Goal: Task Accomplishment & Management: Manage account settings

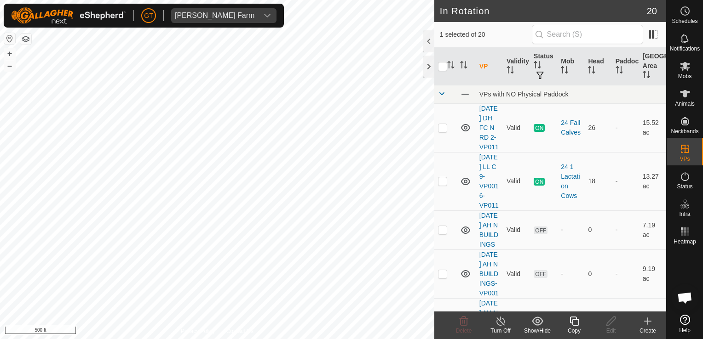
click at [570, 316] on icon at bounding box center [575, 321] width 12 height 11
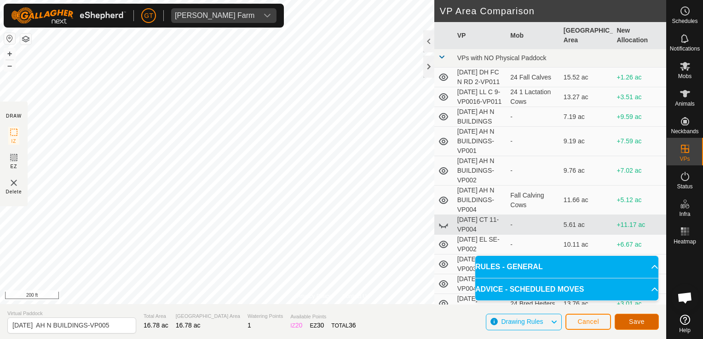
click at [638, 318] on span "Save" at bounding box center [637, 321] width 16 height 7
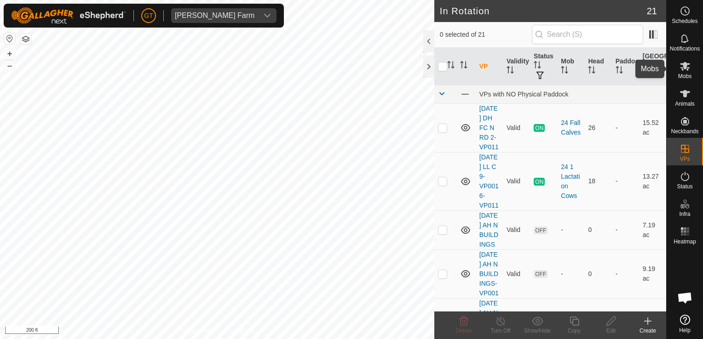
click at [684, 65] on icon at bounding box center [685, 66] width 10 height 9
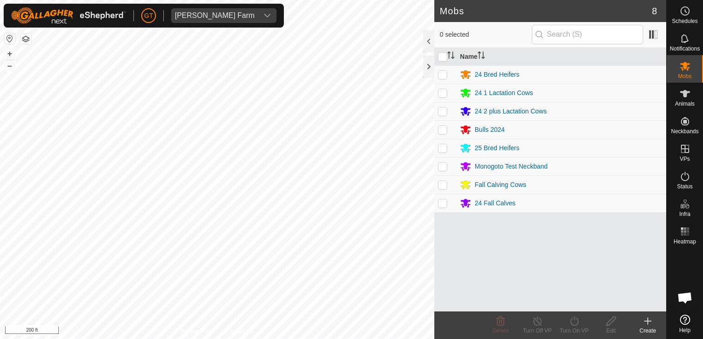
click at [443, 185] on p-checkbox at bounding box center [442, 184] width 9 height 7
checkbox input "true"
click at [575, 317] on icon at bounding box center [575, 321] width 12 height 11
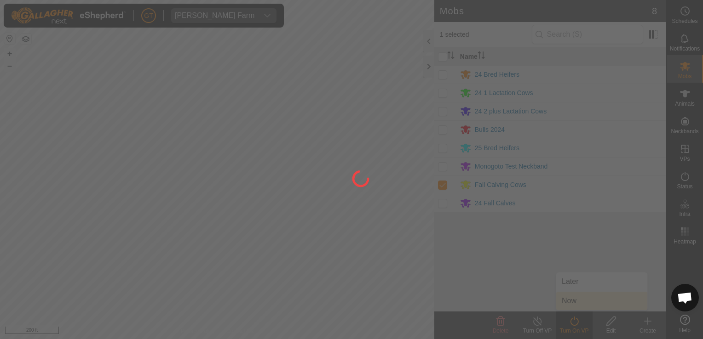
click at [574, 300] on div at bounding box center [351, 169] width 703 height 339
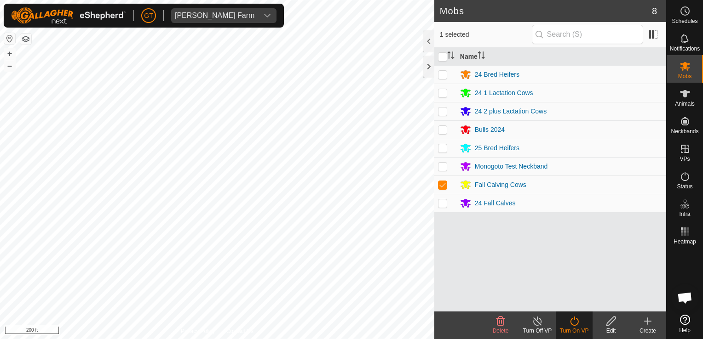
click at [570, 322] on icon at bounding box center [574, 321] width 8 height 9
click at [574, 324] on icon at bounding box center [575, 321] width 12 height 11
click at [574, 301] on link "Now" at bounding box center [601, 301] width 91 height 18
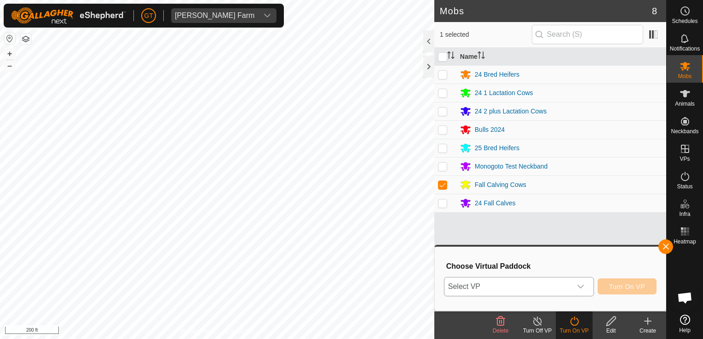
click at [581, 289] on icon "dropdown trigger" at bounding box center [580, 286] width 7 height 7
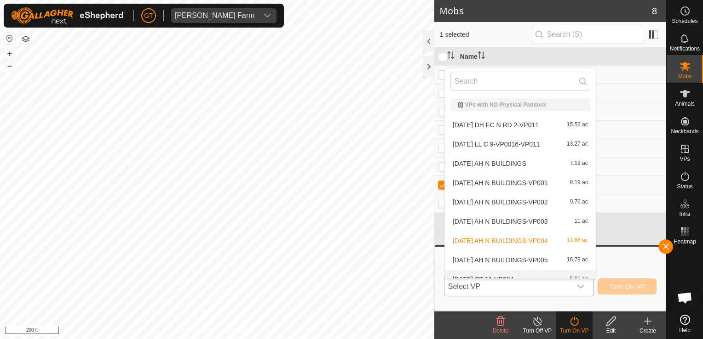
scroll to position [10, 0]
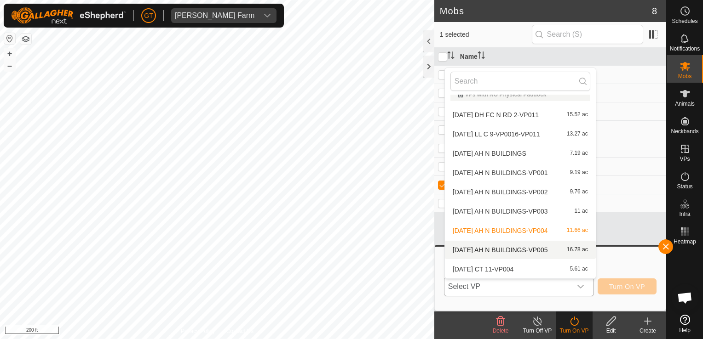
click at [520, 251] on li "2025-08-13 AH N BUILDINGS-VP005 16.78 ac" at bounding box center [520, 250] width 151 height 18
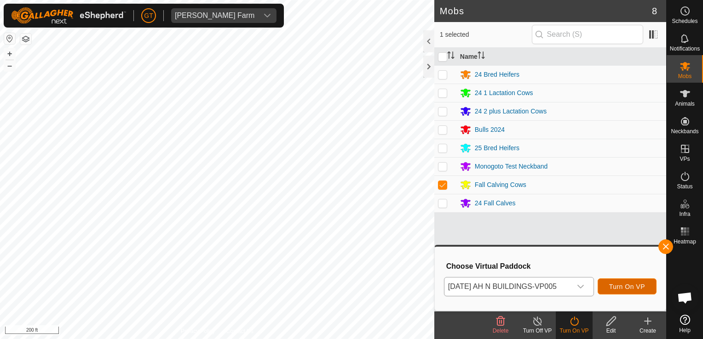
click at [621, 288] on span "Turn On VP" at bounding box center [627, 286] width 36 height 7
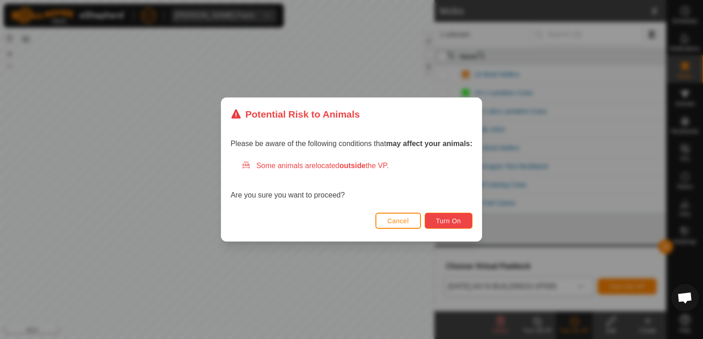
click at [460, 222] on button "Turn On" at bounding box center [449, 221] width 48 height 16
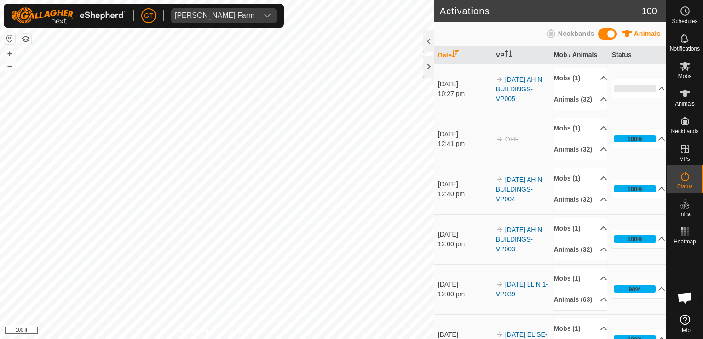
click at [0, 127] on html "[PERSON_NAME] Farm Schedules Notifications Mobs Animals Neckbands VPs Status In…" at bounding box center [351, 169] width 703 height 339
click at [0, 114] on html "[PERSON_NAME] Farm Schedules Notifications Mobs Animals Neckbands VPs Status In…" at bounding box center [351, 169] width 703 height 339
click at [0, 141] on html "[PERSON_NAME] Farm Schedules Notifications Mobs Animals Neckbands VPs Status In…" at bounding box center [351, 169] width 703 height 339
click at [0, 148] on html "[PERSON_NAME] Farm Schedules Notifications Mobs Animals Neckbands VPs Status In…" at bounding box center [351, 169] width 703 height 339
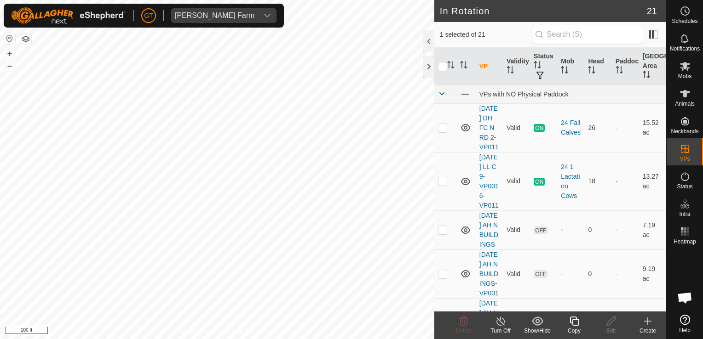
click at [571, 320] on icon at bounding box center [575, 321] width 12 height 11
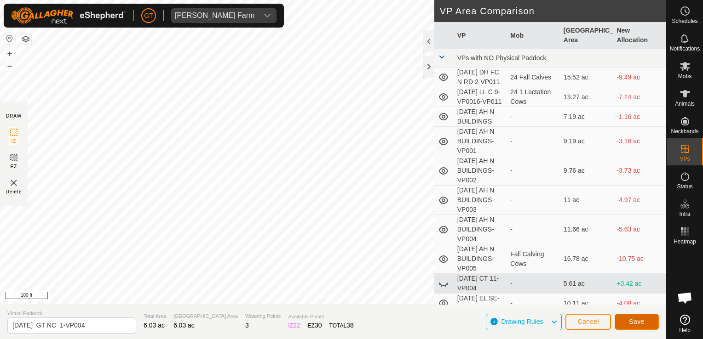
click at [628, 320] on button "Save" at bounding box center [637, 322] width 44 height 16
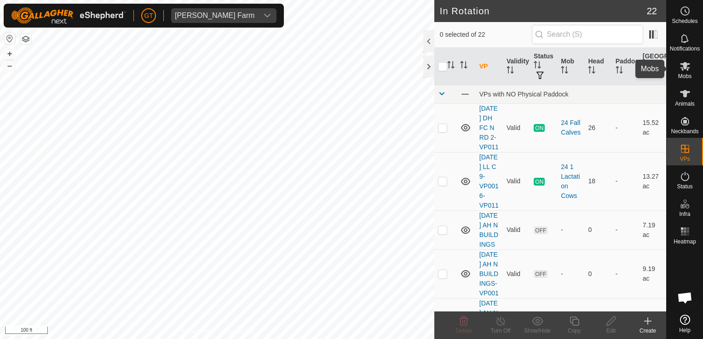
click at [685, 63] on icon at bounding box center [685, 66] width 10 height 9
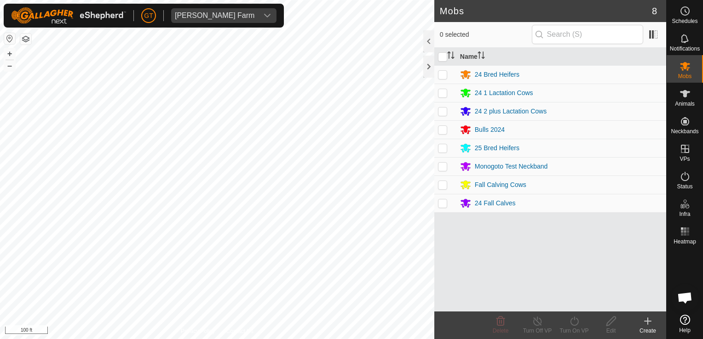
click at [443, 144] on p-checkbox at bounding box center [442, 147] width 9 height 7
checkbox input "true"
click at [576, 322] on icon at bounding box center [575, 321] width 12 height 11
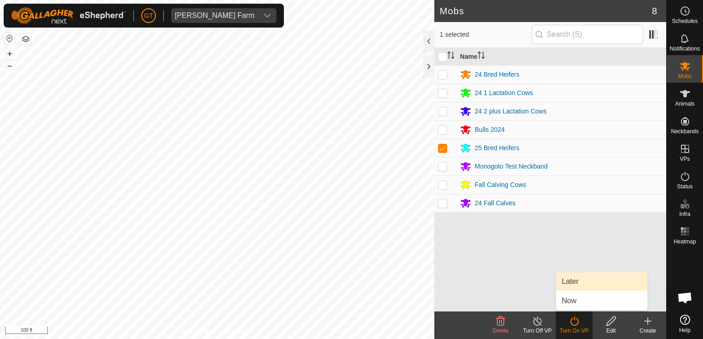
click at [572, 285] on link "Later" at bounding box center [601, 282] width 91 height 18
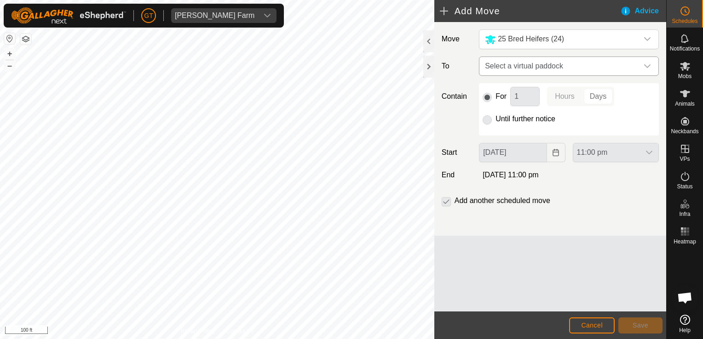
click at [649, 68] on icon "dropdown trigger" at bounding box center [647, 66] width 7 height 7
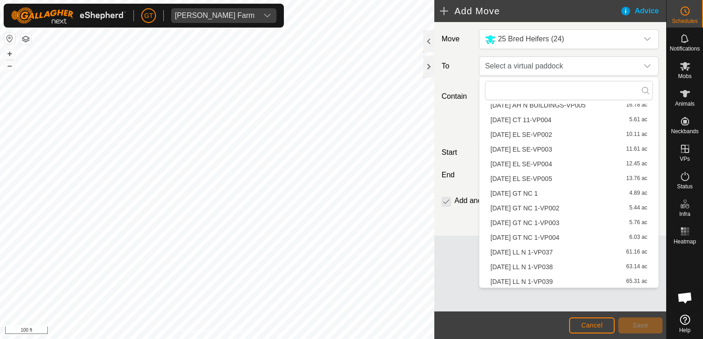
scroll to position [138, 0]
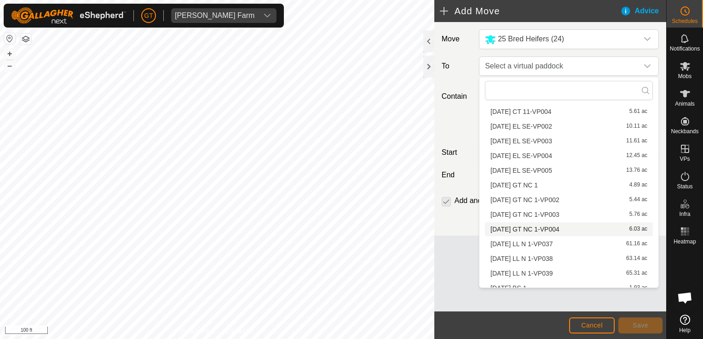
click at [548, 227] on li "[DATE] GT NC 1-VP004 6.03 ac" at bounding box center [569, 230] width 168 height 14
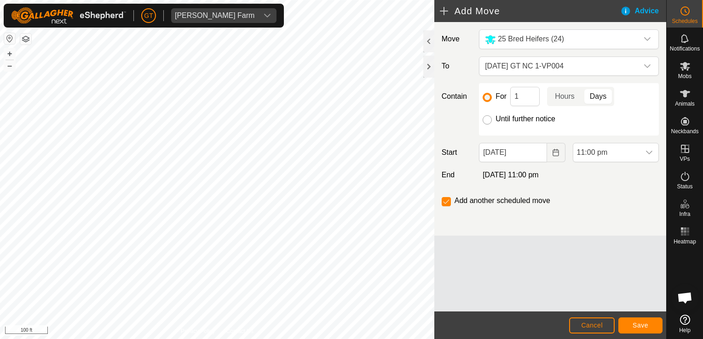
click at [489, 122] on input "Until further notice" at bounding box center [487, 119] width 9 height 9
radio input "true"
checkbox input "false"
click at [557, 154] on icon "Choose Date" at bounding box center [555, 152] width 7 height 7
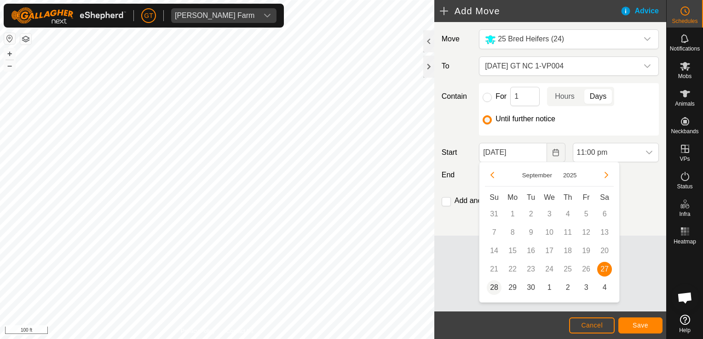
click at [495, 285] on span "28" at bounding box center [494, 288] width 15 height 15
type input "[DATE]"
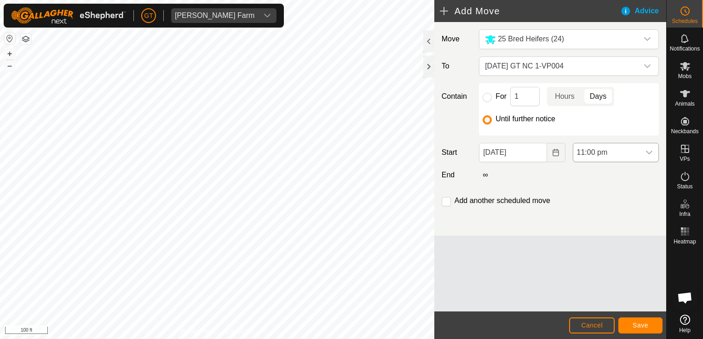
click at [651, 154] on icon "dropdown trigger" at bounding box center [648, 152] width 7 height 7
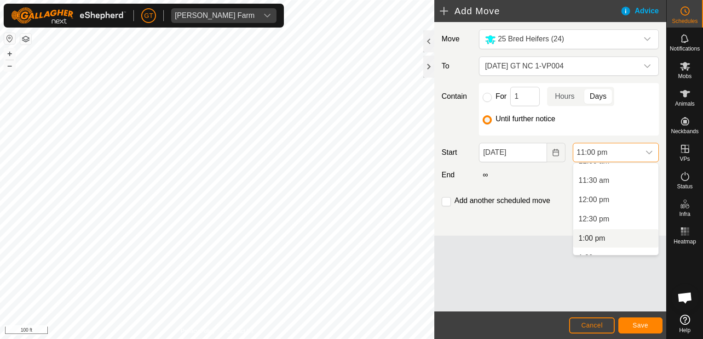
scroll to position [420, 0]
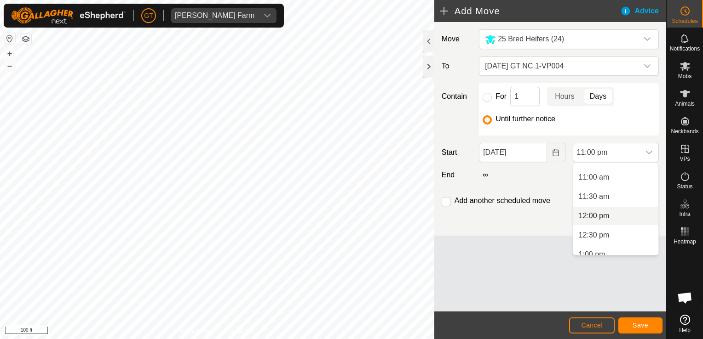
click at [606, 220] on li "12:00 pm" at bounding box center [615, 216] width 85 height 18
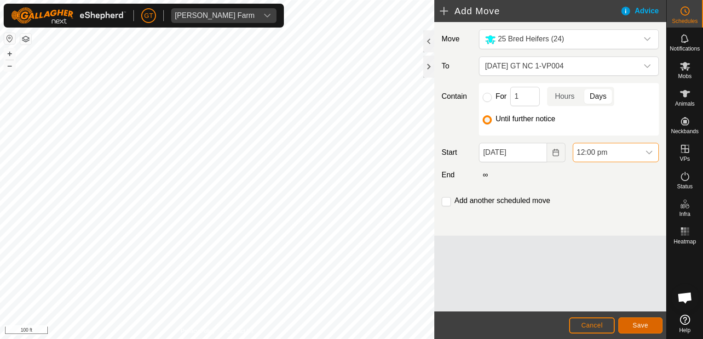
click at [645, 327] on span "Save" at bounding box center [641, 325] width 16 height 7
